Goal: Use online tool/utility: Utilize a website feature to perform a specific function

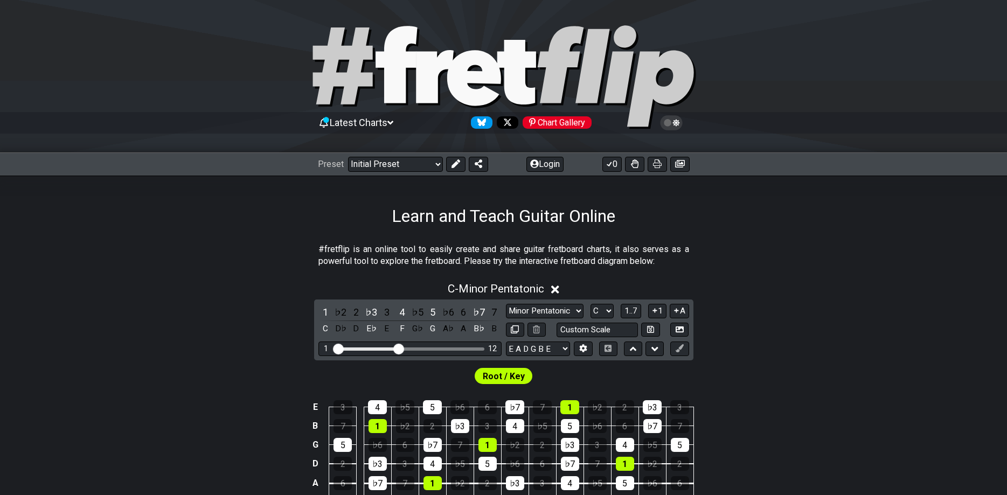
click at [553, 356] on div "1 ♭2 2 ♭3 3 4 ♭5 5 ♭6 6 ♭7 7 C D♭ D E♭ E F G♭ G A♭ A B♭ B Minor Pentatonic Clic…" at bounding box center [503, 330] width 379 height 61
click at [506, 342] on select "E A D G B E E A D G B E E A D G B E B E A D F♯ B A D G C E A D A D G B E E♭ A♭ …" at bounding box center [538, 349] width 64 height 15
select select "C G C F A D"
click option "C G C F A D" at bounding box center [0, 0] width 0 height 0
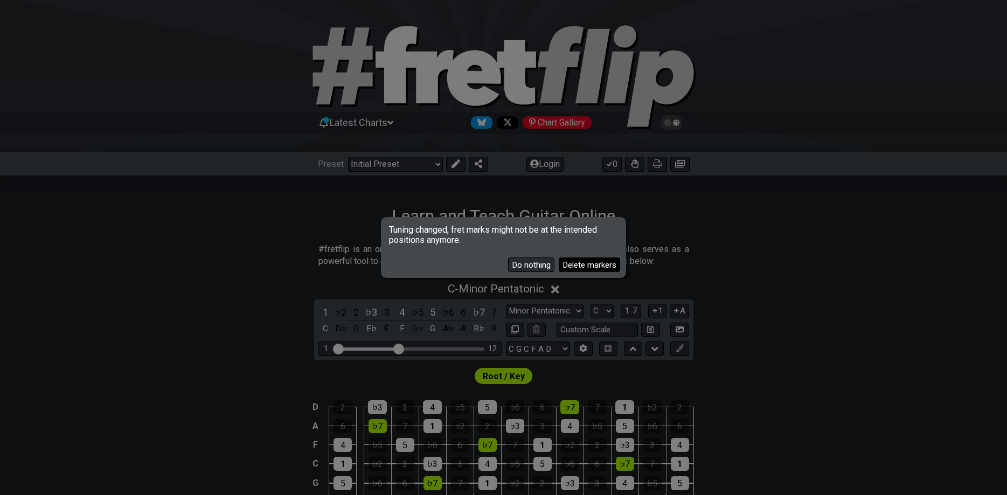
click at [582, 272] on button "Delete markers" at bounding box center [589, 265] width 61 height 15
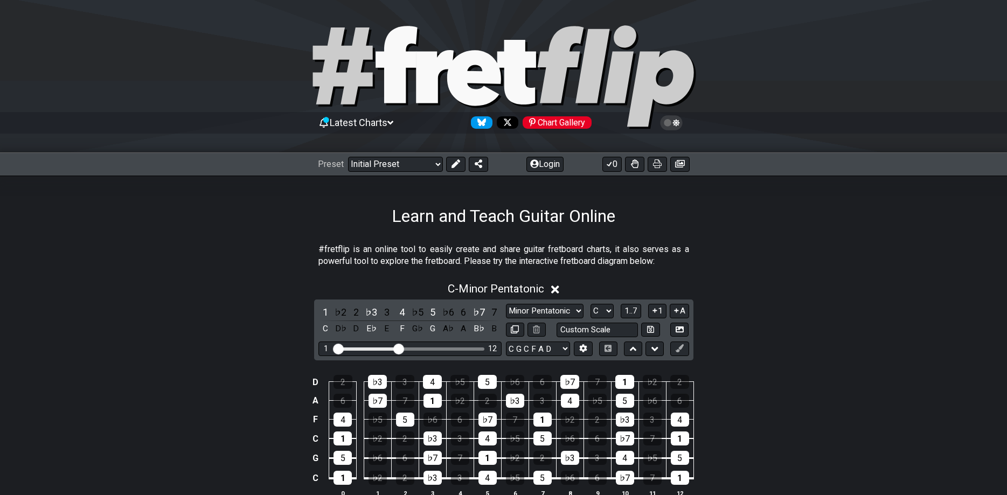
scroll to position [165, 0]
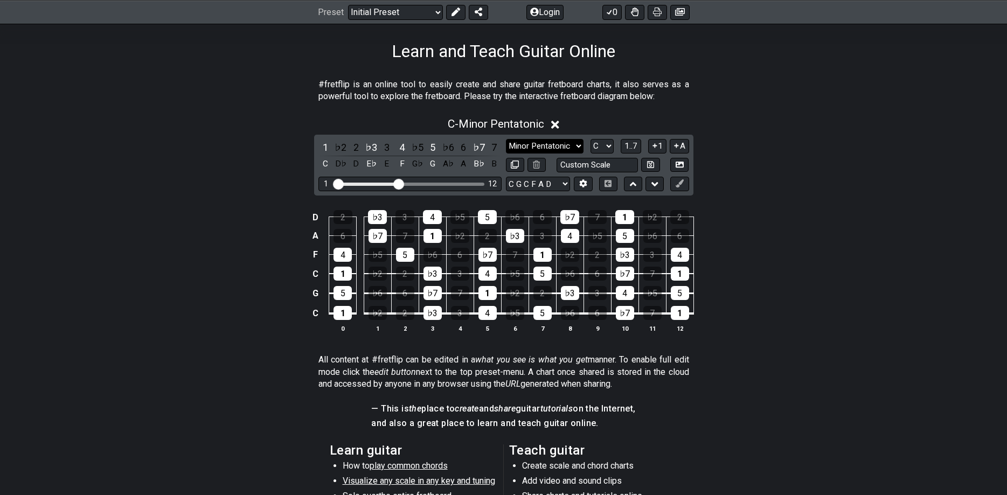
click at [506, 139] on select "Minor Pentatonic Click to edit Minor Pentatonic Major Pentatonic Minor Blues Ma…" at bounding box center [545, 146] width 78 height 15
select select "Minor / Aeolian"
click option "Minor / Aeolian" at bounding box center [0, 0] width 0 height 0
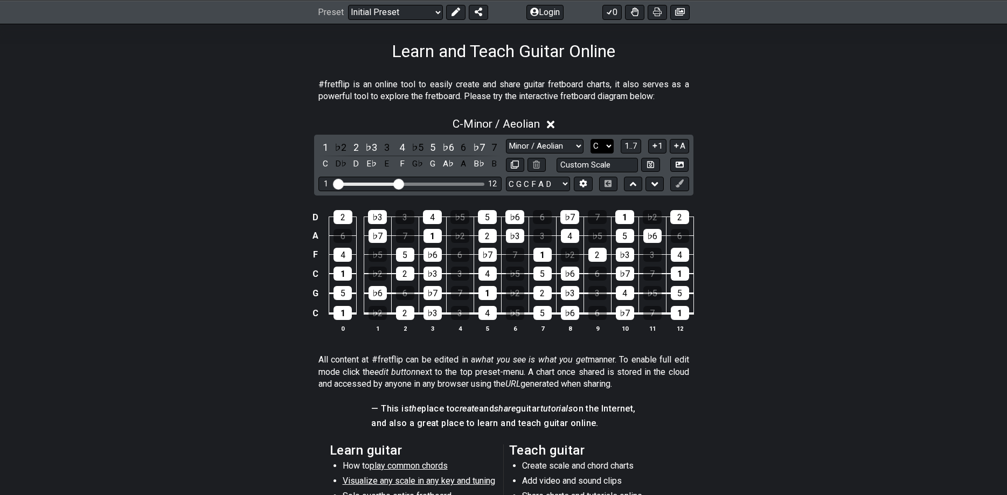
click at [591, 139] on select "A♭ A A♯ B♭ B C C♯ D♭ D D♯ E♭ E F F♯ G♭ G G♯" at bounding box center [602, 146] width 23 height 15
select select "E"
click option "E" at bounding box center [0, 0] width 0 height 0
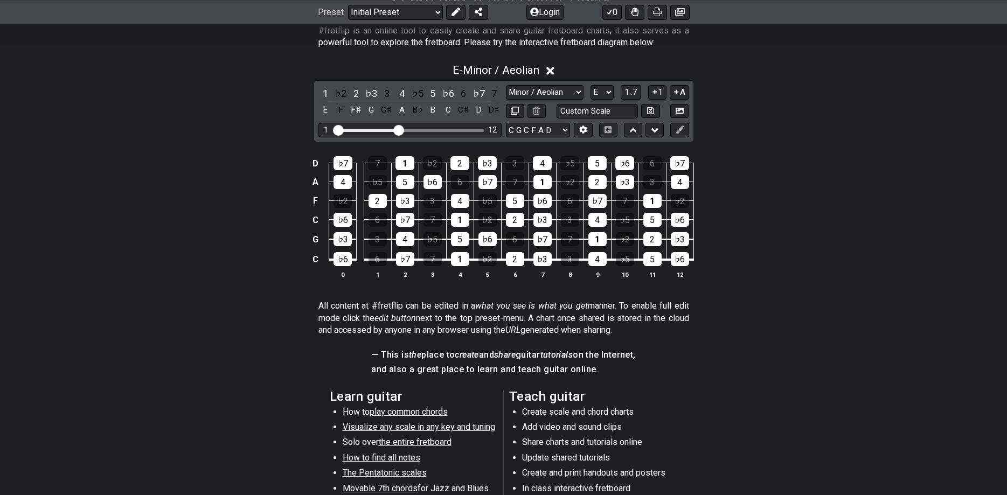
scroll to position [220, 0]
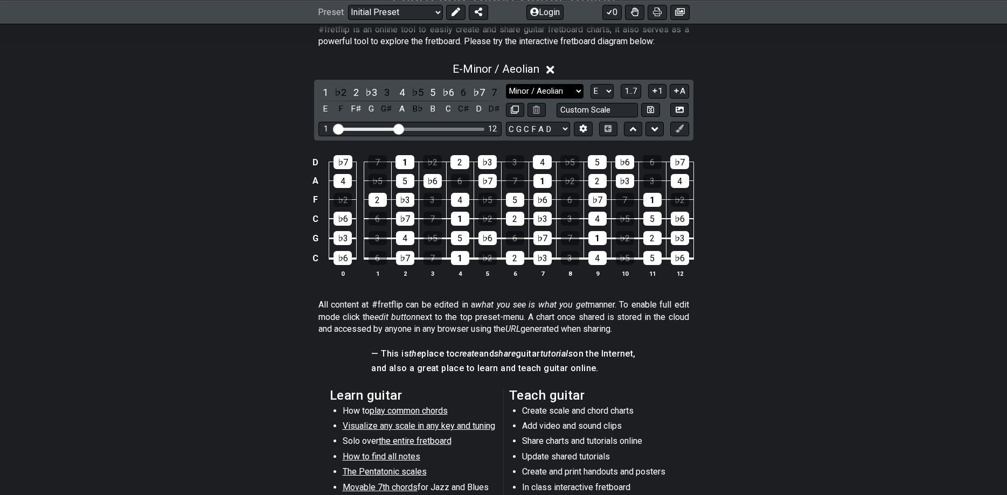
click at [506, 84] on select "Minor Pentatonic Click to edit Minor Pentatonic Major Pentatonic Minor Blues Ma…" at bounding box center [545, 91] width 78 height 15
click option "Melodic Minor" at bounding box center [0, 0] width 0 height 0
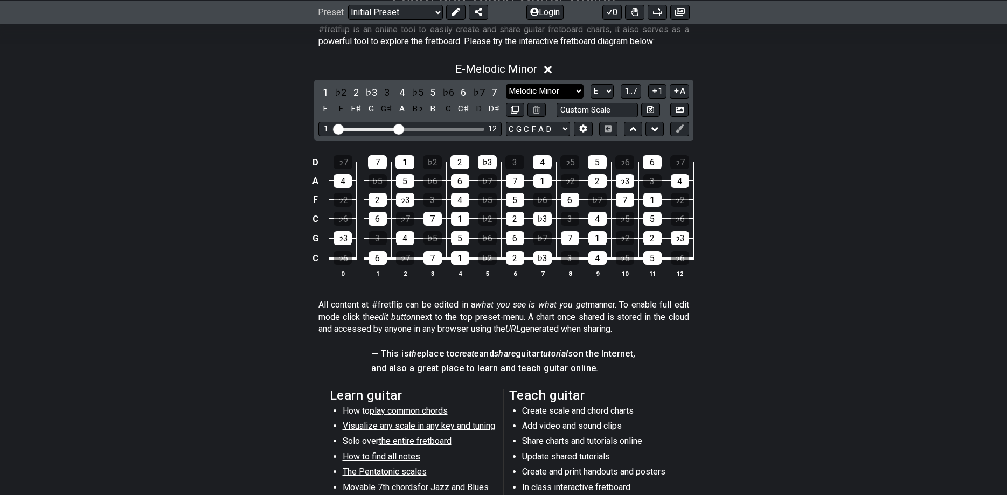
click at [506, 84] on select "Minor Pentatonic Click to edit Minor Pentatonic Major Pentatonic Minor Blues Ma…" at bounding box center [545, 91] width 78 height 15
click option "Minor" at bounding box center [0, 0] width 0 height 0
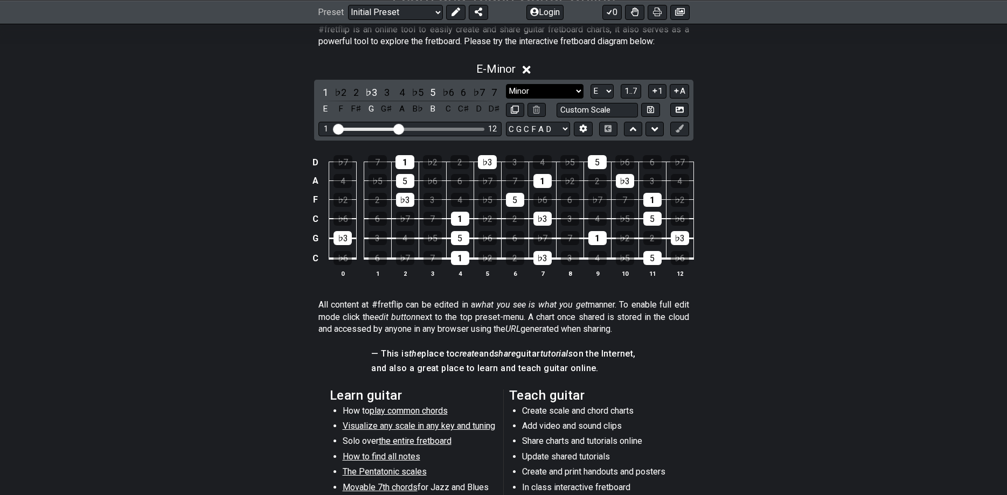
click at [506, 84] on select "Minor Pentatonic Click to edit Minor Pentatonic Major Pentatonic Minor Blues Ma…" at bounding box center [545, 91] width 78 height 15
click option "Minor Blues" at bounding box center [0, 0] width 0 height 0
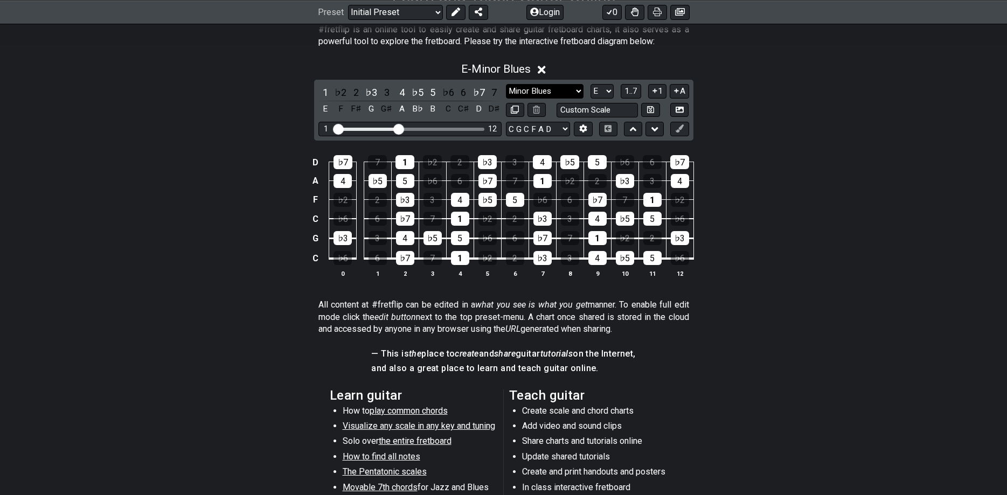
click at [580, 216] on td "3" at bounding box center [569, 209] width 27 height 19
click at [506, 84] on select "Minor Pentatonic Click to edit Minor Pentatonic Major Pentatonic Minor Blues Ma…" at bounding box center [545, 91] width 78 height 15
select select "Mixolydian"
click option "Mixolydian" at bounding box center [0, 0] width 0 height 0
